Goal: Transaction & Acquisition: Purchase product/service

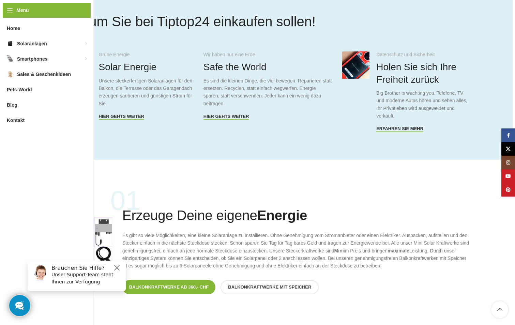
scroll to position [341, 0]
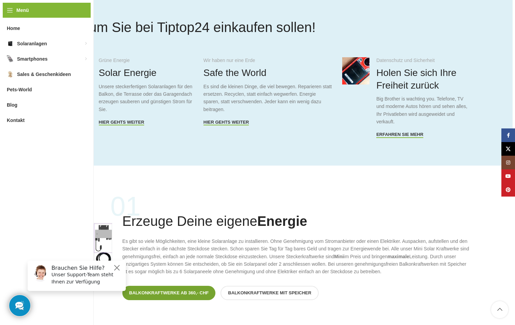
click at [167, 292] on span "Balkonkraftwerke ab 360,- CHF" at bounding box center [169, 292] width 80 height 5
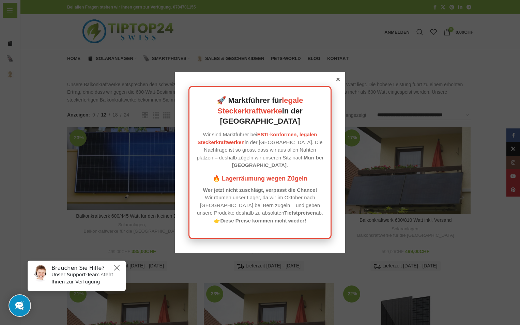
click at [338, 82] on div at bounding box center [338, 79] width 6 height 6
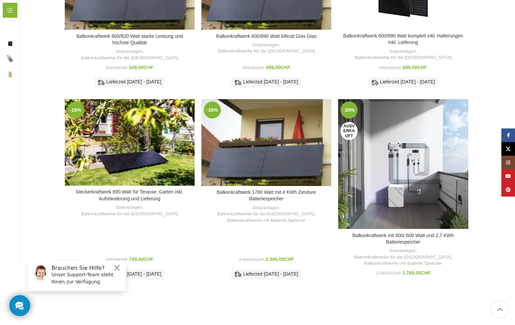
scroll to position [341, 0]
